Goal: Information Seeking & Learning: Learn about a topic

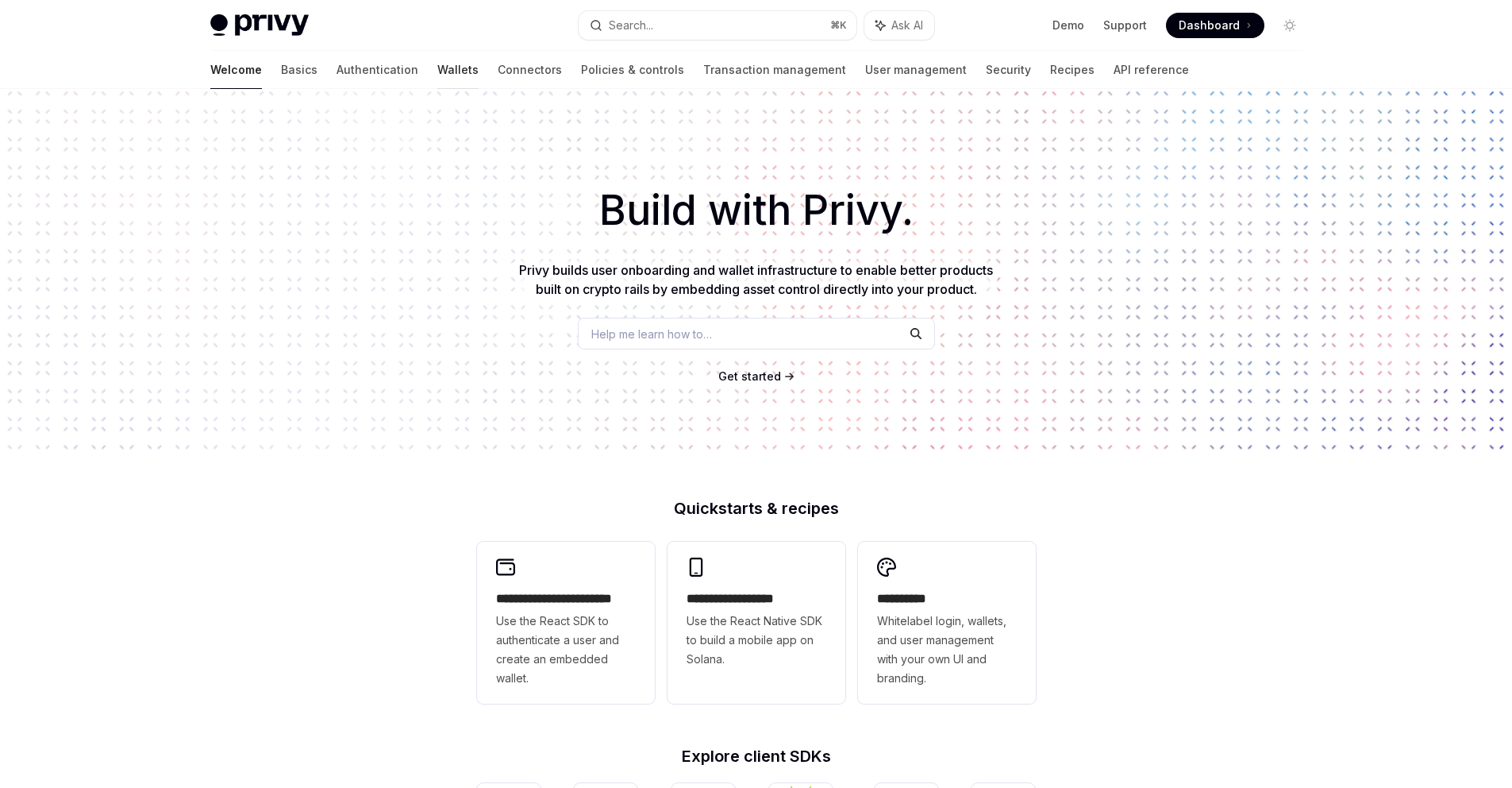
click at [438, 66] on link "Wallets" at bounding box center [459, 70] width 42 height 38
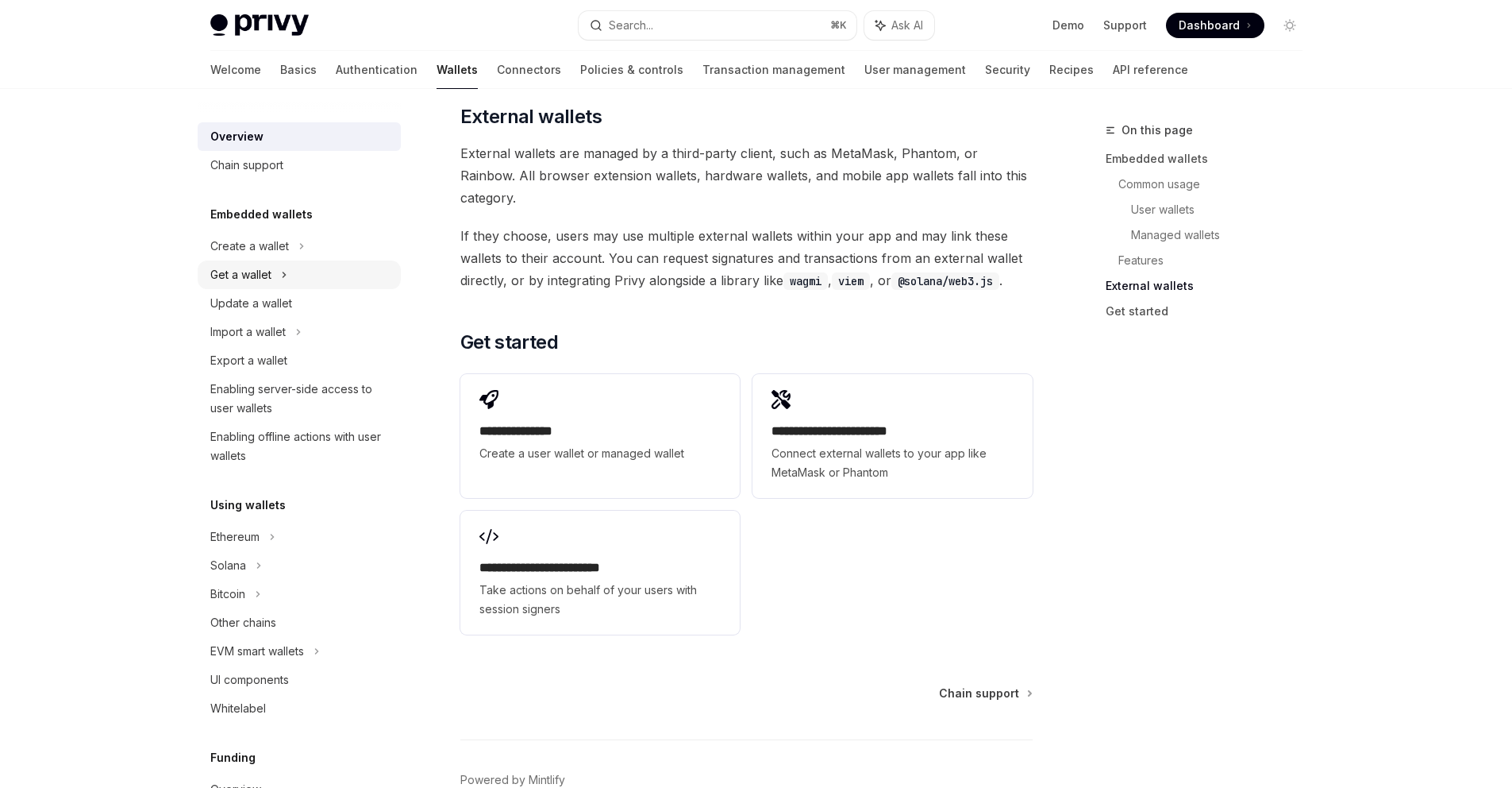
click at [249, 274] on div "Get a wallet" at bounding box center [240, 274] width 61 height 19
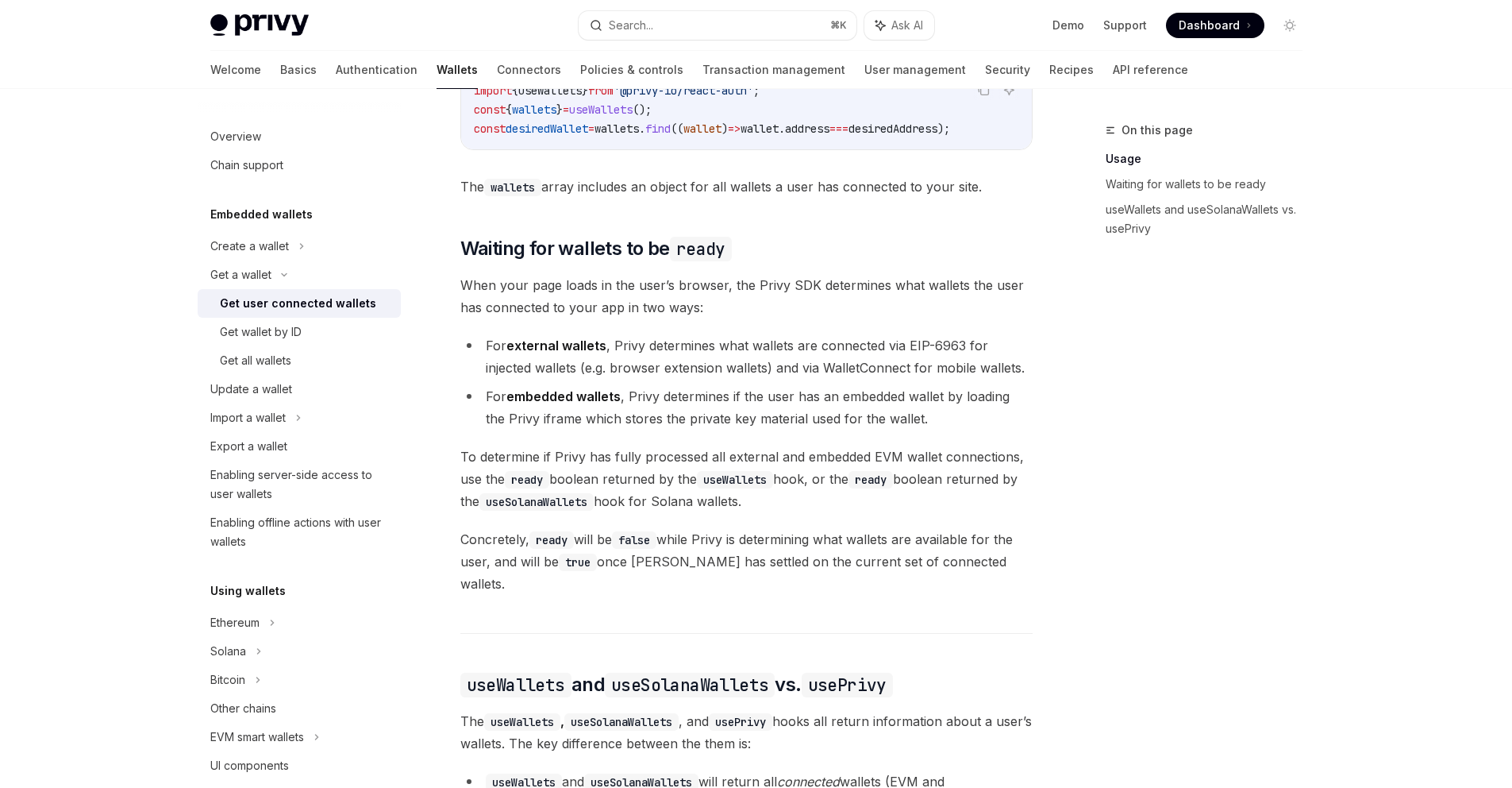
scroll to position [1359, 0]
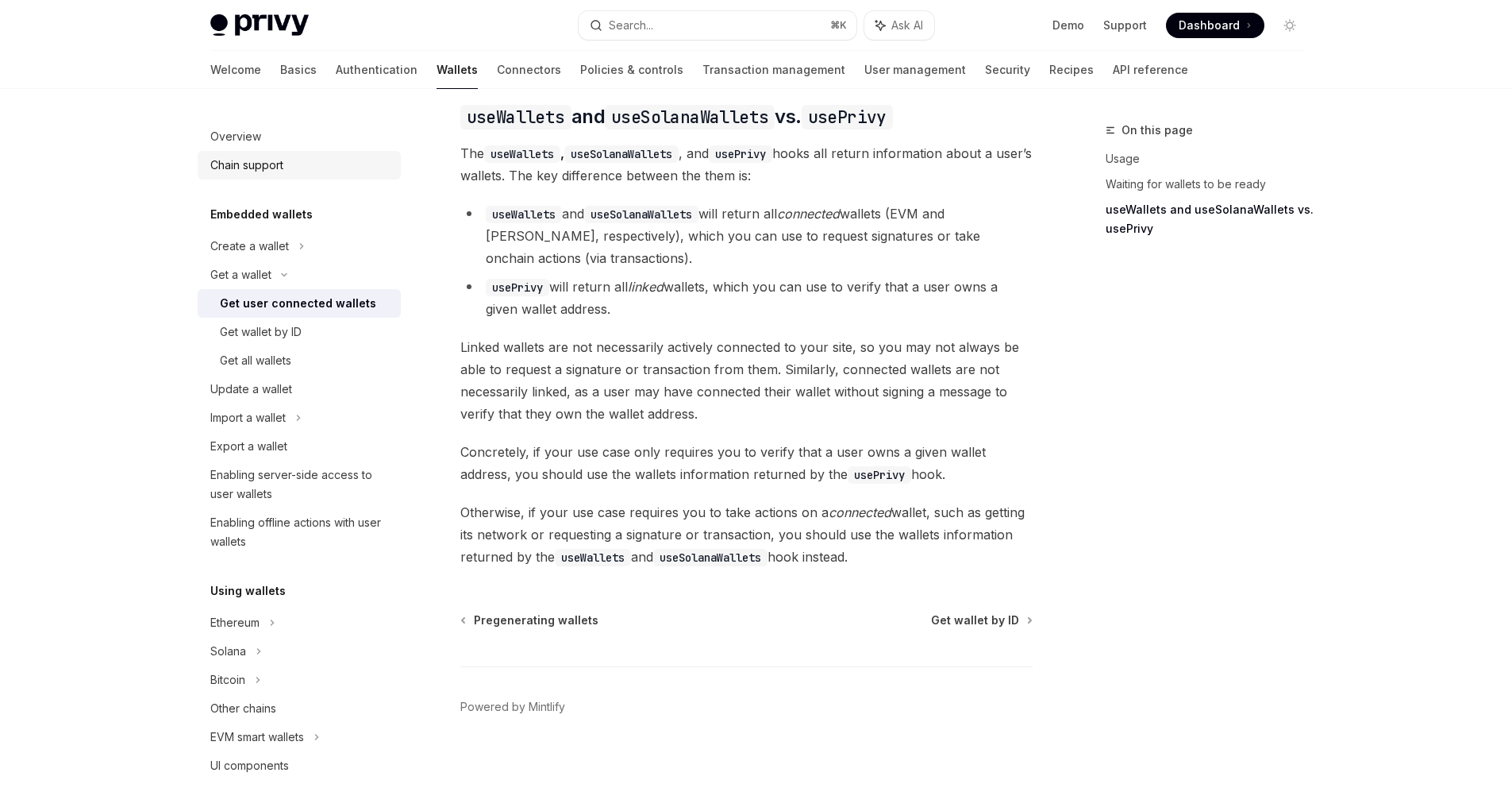
click at [257, 166] on div "Chain support" at bounding box center [246, 166] width 73 height 19
type textarea "*"
